Goal: Task Accomplishment & Management: Complete application form

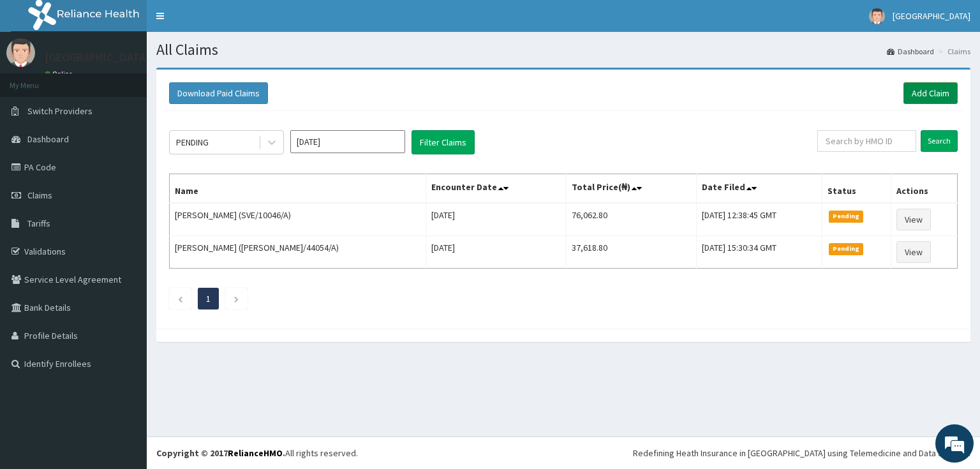
click at [928, 86] on link "Add Claim" at bounding box center [931, 93] width 54 height 22
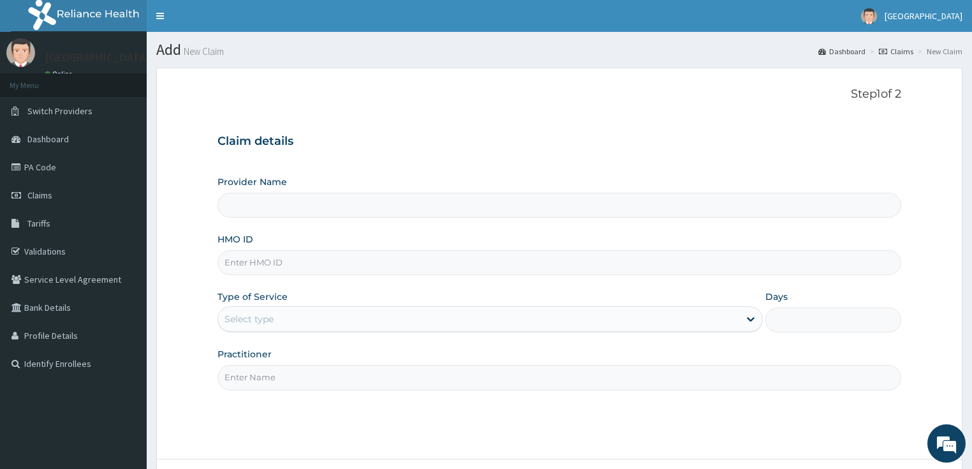
click at [261, 265] on input "HMO ID" at bounding box center [560, 262] width 685 height 25
paste input "URE/10003/B"
type input "URE/10003/B"
type input "[GEOGRAPHIC_DATA]"
type input "URE/10003/B"
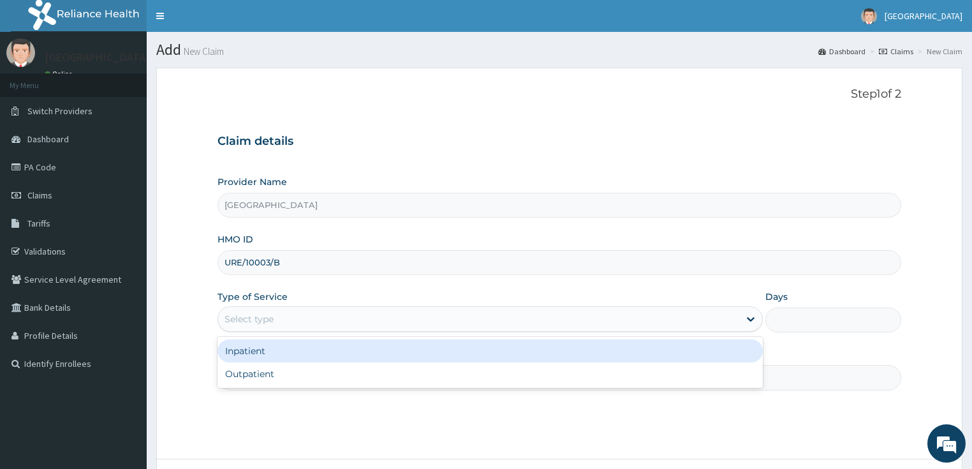
click at [294, 311] on div "Select type" at bounding box center [478, 319] width 521 height 20
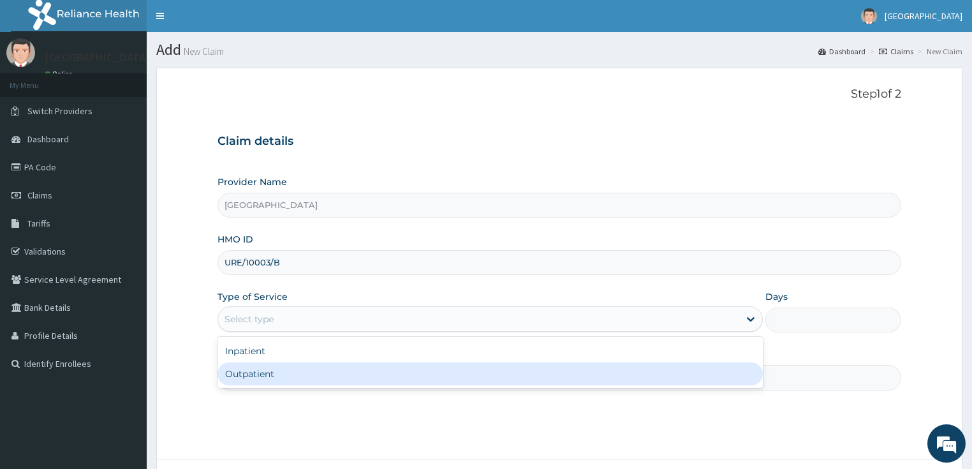
click at [251, 367] on div "Outpatient" at bounding box center [491, 373] width 546 height 23
type input "1"
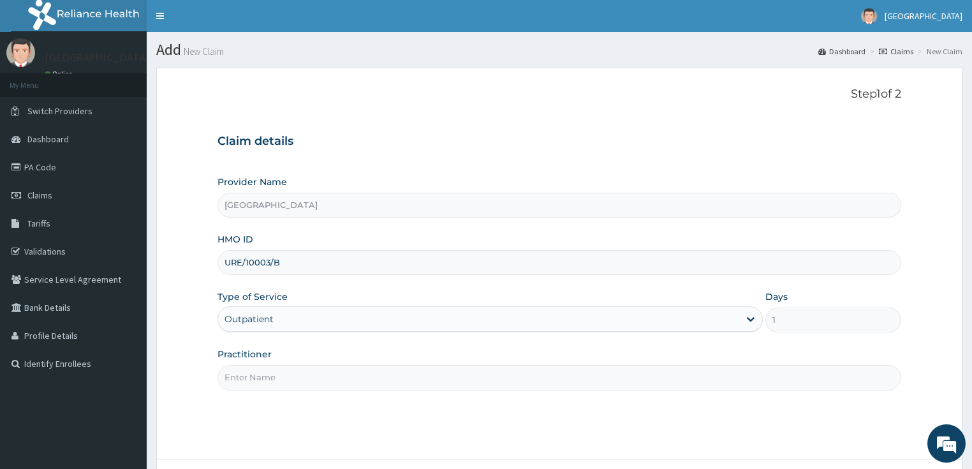
click at [300, 373] on input "Practitioner" at bounding box center [560, 377] width 685 height 25
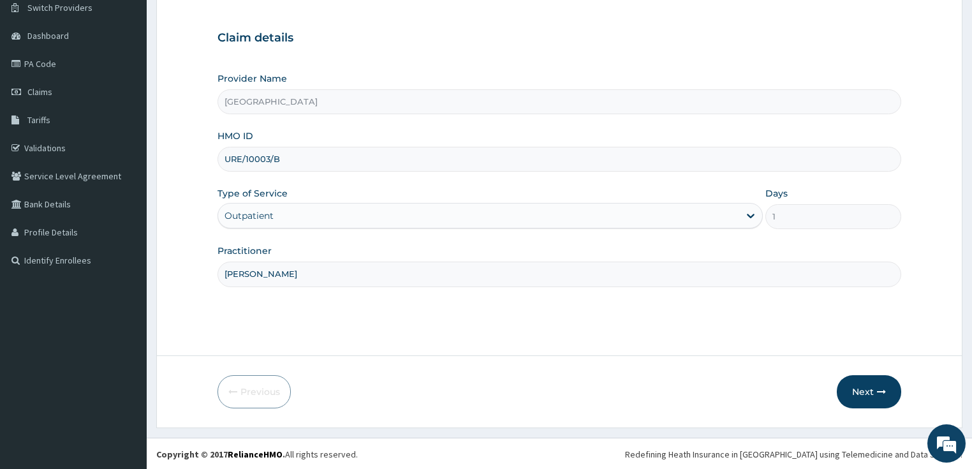
scroll to position [104, 0]
type input "DR PIUS"
click at [862, 401] on button "Next" at bounding box center [869, 391] width 64 height 33
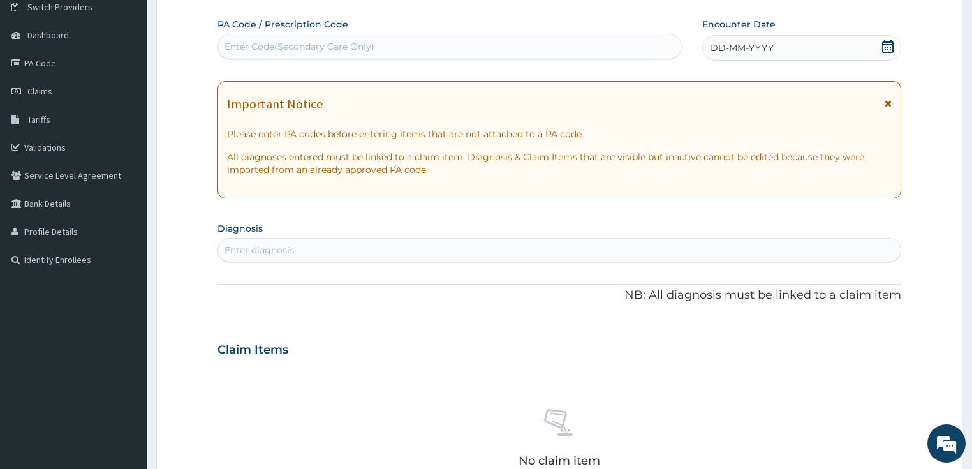
click at [288, 50] on div "Enter Code(Secondary Care Only)" at bounding box center [300, 46] width 150 height 13
paste input "PA/FCB13B"
type input "PA/FCB13B"
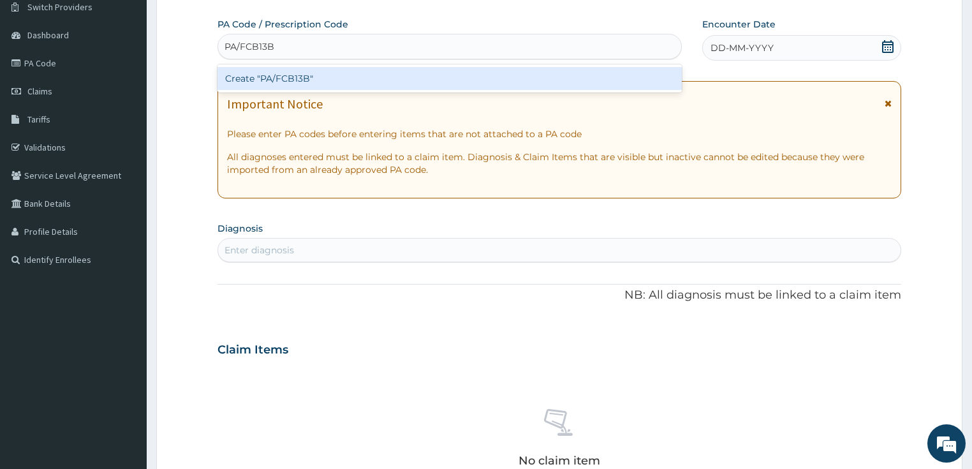
click at [286, 75] on div "Create "PA/FCB13B"" at bounding box center [450, 78] width 465 height 23
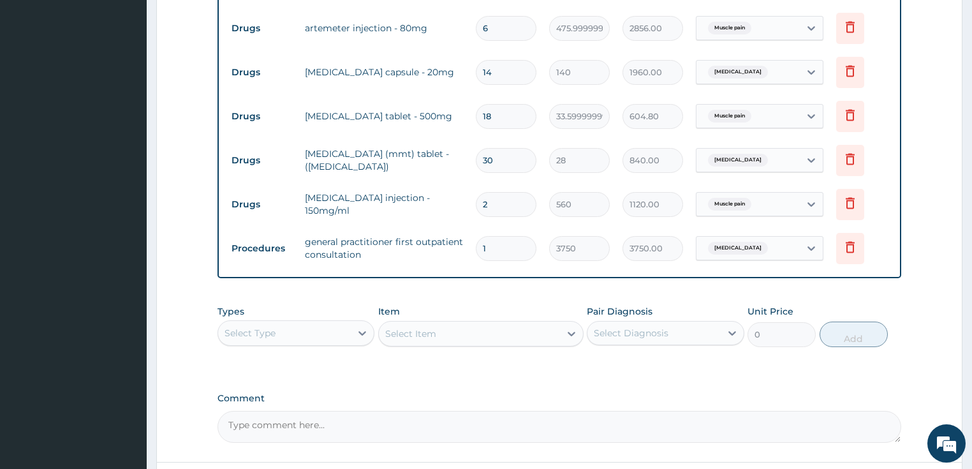
scroll to position [613, 0]
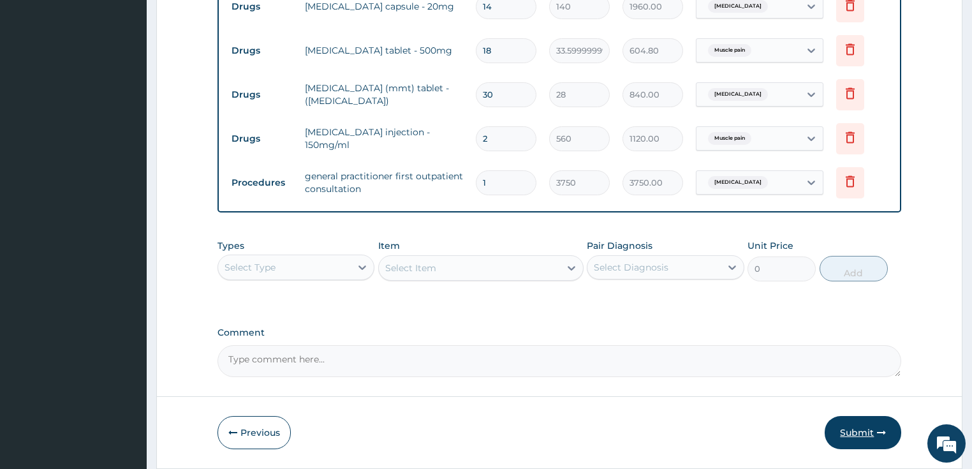
click at [860, 431] on button "Submit" at bounding box center [863, 432] width 77 height 33
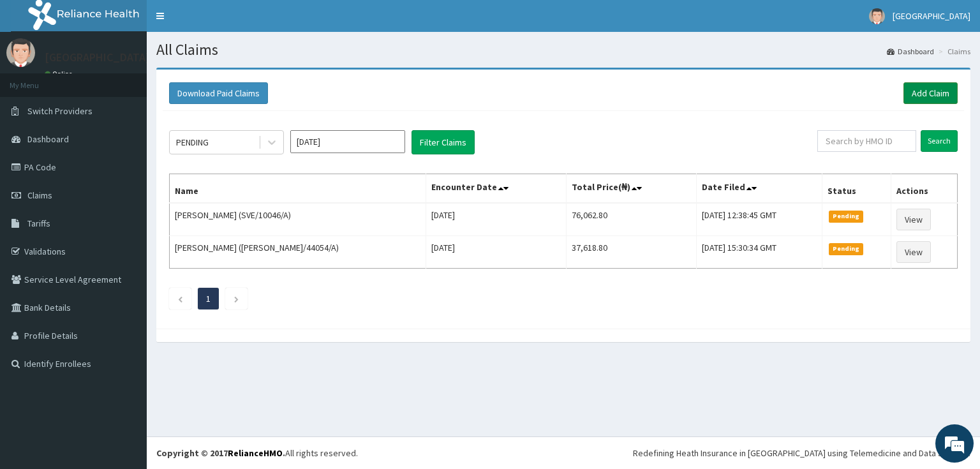
click at [937, 89] on link "Add Claim" at bounding box center [931, 93] width 54 height 22
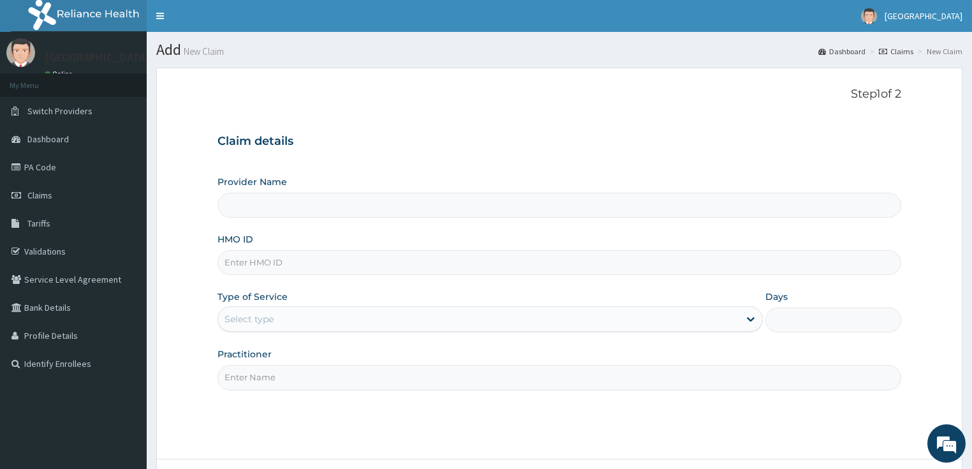
click at [258, 265] on input "HMO ID" at bounding box center [560, 262] width 685 height 25
type input "[GEOGRAPHIC_DATA]"
paste input "URE/10003/E"
type input "URE/10003/E"
click at [265, 311] on div "Select type" at bounding box center [478, 319] width 521 height 20
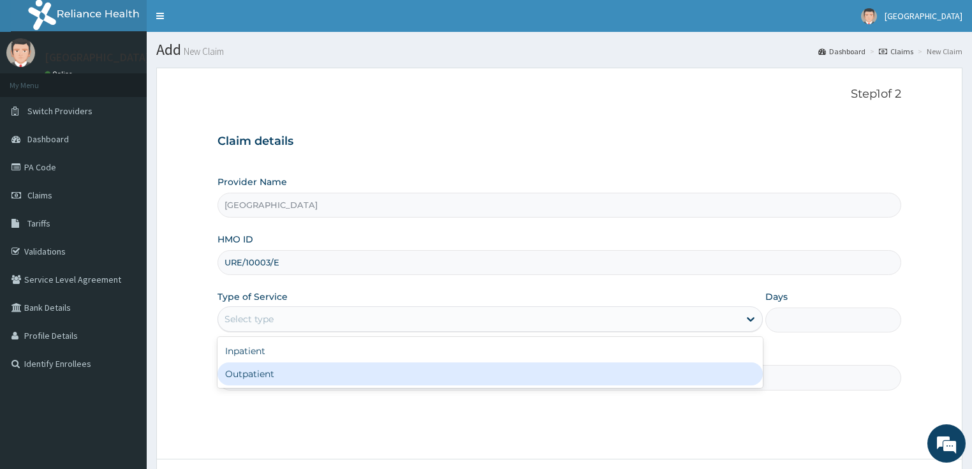
click at [258, 378] on div "Outpatient" at bounding box center [491, 373] width 546 height 23
type input "1"
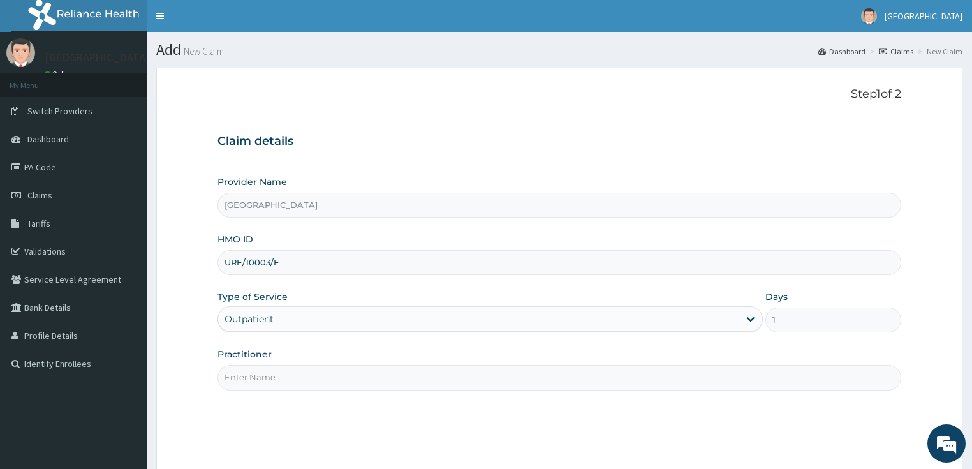
click at [399, 388] on input "Practitioner" at bounding box center [560, 377] width 685 height 25
type input "DR PIUS"
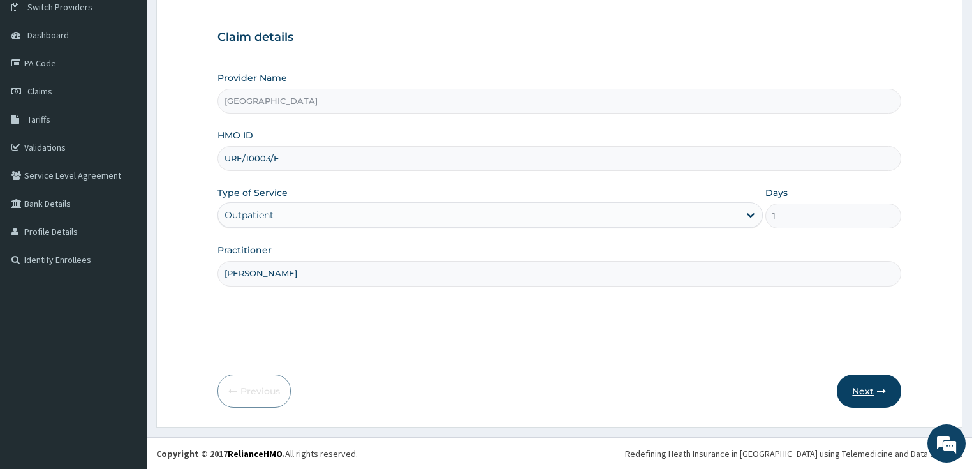
click at [870, 387] on button "Next" at bounding box center [869, 391] width 64 height 33
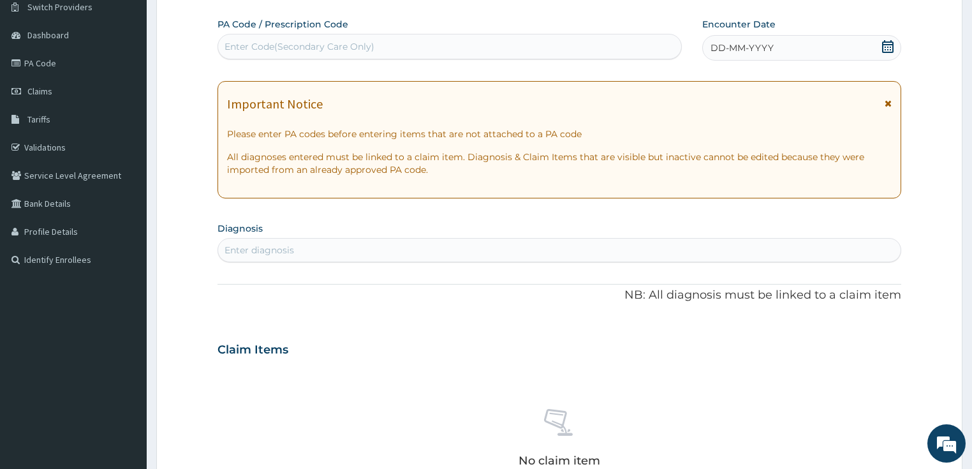
scroll to position [0, 0]
click at [326, 48] on div "Enter Code(Secondary Care Only)" at bounding box center [300, 46] width 150 height 13
paste input "PA/17D162"
type input "PA/17D162"
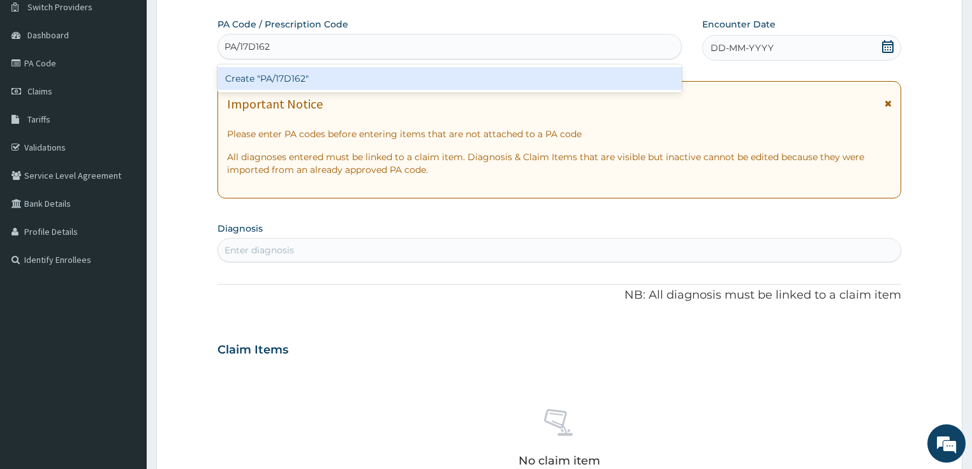
click at [297, 80] on div "Create "PA/17D162"" at bounding box center [450, 78] width 465 height 23
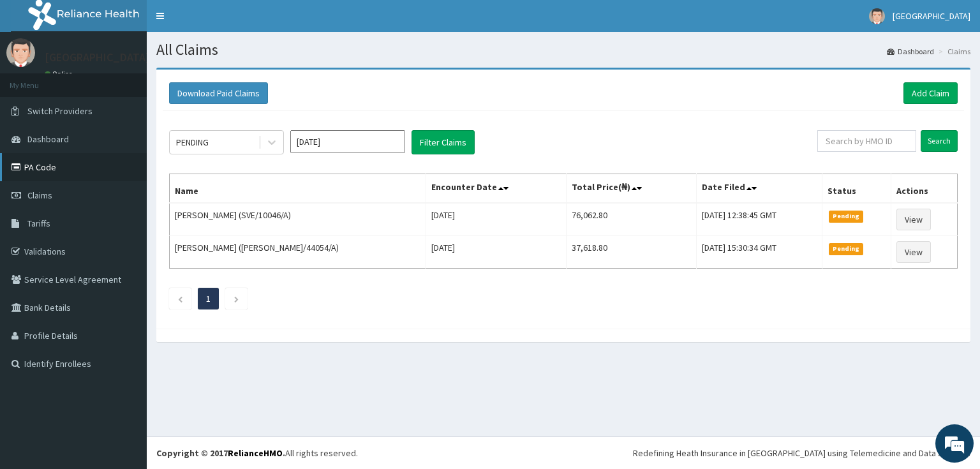
click at [48, 160] on link "PA Code" at bounding box center [73, 167] width 147 height 28
